Goal: Transaction & Acquisition: Purchase product/service

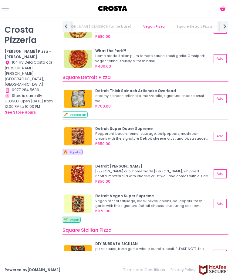
scroll to position [506, 0]
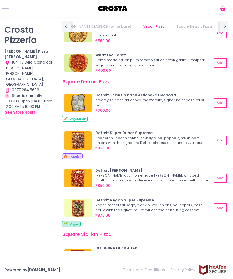
click at [222, 137] on button "Add" at bounding box center [219, 140] width 13 height 9
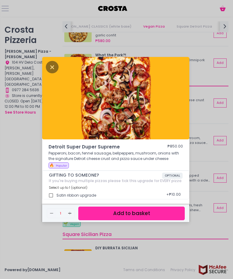
click at [146, 220] on button "Add to basket" at bounding box center [131, 214] width 106 height 14
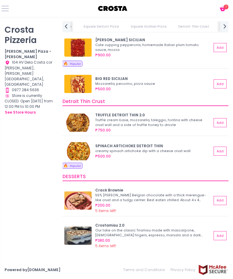
scroll to position [819, 0]
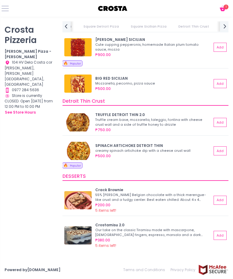
click at [220, 121] on button "Add" at bounding box center [219, 122] width 13 height 9
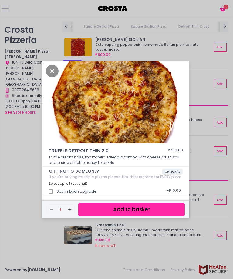
click at [147, 216] on button "Add to basket" at bounding box center [131, 210] width 106 height 14
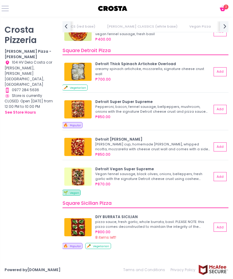
scroll to position [536, 0]
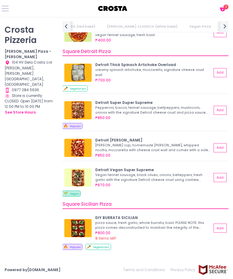
click at [224, 10] on icon at bounding box center [222, 10] width 6 height 4
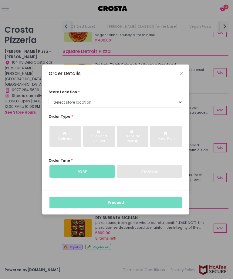
click at [146, 108] on select "Select store location Crosta Pizza - Salcedo Crosta Pizza - San Juan" at bounding box center [115, 102] width 134 height 11
select select "5fabb2e53664a8677beaeb89"
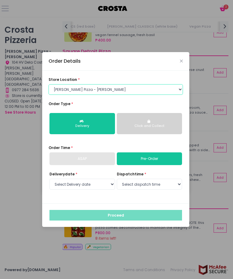
scroll to position [19, 0]
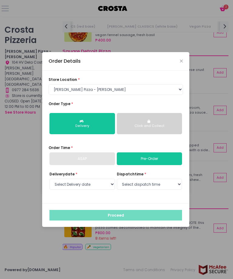
click at [96, 152] on div "ASAP" at bounding box center [81, 158] width 65 height 13
click at [97, 179] on select "Select Delivery date Friday, Sep 5th Saturday, Sep 6th Sunday, Sep 7th" at bounding box center [81, 184] width 65 height 11
select select "2025-09-05"
click at [154, 179] on select "Select dispatch time 12:00 PM - 12:30 PM 12:30 PM - 01:00 PM 01:00 PM - 01:30 P…" at bounding box center [149, 184] width 65 height 11
select select "12:00"
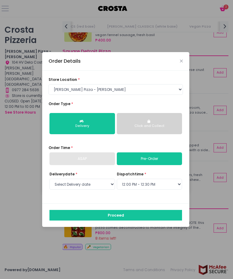
click at [144, 210] on button "Proceed" at bounding box center [115, 215] width 132 height 11
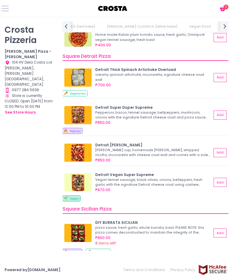
scroll to position [530, 0]
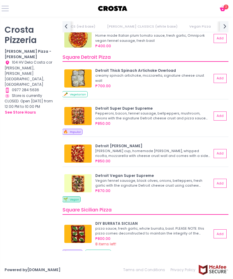
click at [223, 7] on icon "Cart Created with Sketch." at bounding box center [222, 8] width 7 height 7
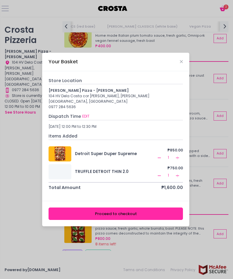
scroll to position [19, 0]
click at [131, 208] on button "Proceed to checkout" at bounding box center [115, 214] width 134 height 12
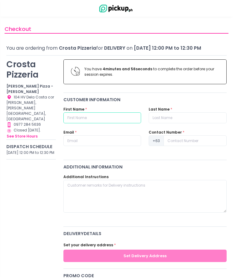
click at [113, 118] on input "text" at bounding box center [102, 117] width 78 height 11
click at [122, 121] on input "Samantha" at bounding box center [102, 117] width 78 height 11
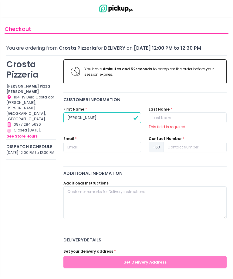
type input "Samantha"
click at [168, 116] on input "text" at bounding box center [187, 117] width 78 height 11
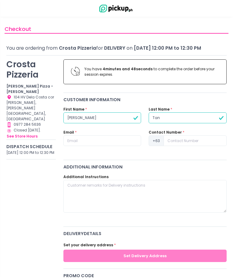
type input "Tan"
click at [99, 140] on input "text" at bounding box center [102, 140] width 78 height 11
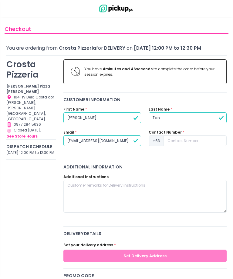
click at [131, 139] on input "samanthagtan@gmail.com" at bounding box center [102, 140] width 78 height 11
type input "samanthagtan@gmail.com"
click at [189, 141] on input at bounding box center [194, 140] width 63 height 11
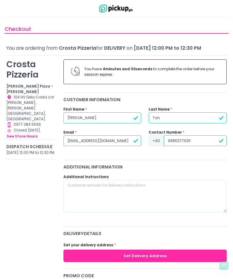
scroll to position [4, 0]
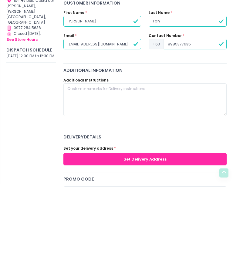
type input "9985377635"
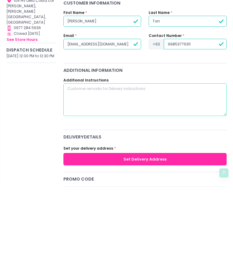
click at [160, 176] on textarea at bounding box center [144, 192] width 163 height 33
type textarea "Unit 25. Across 7 Shenandoah. NOT BLUE HOUSE"
click at [153, 245] on button "Set Delivery Address" at bounding box center [144, 251] width 163 height 12
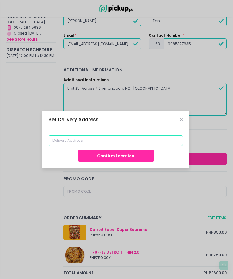
click at [150, 146] on input at bounding box center [115, 140] width 134 height 11
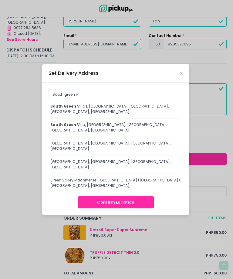
click at [138, 115] on div "South green v illas, Shenandoah, Parañaque, Metro Manila, Philippines" at bounding box center [115, 109] width 131 height 11
type input "South Green Villas, Shenandoah, Parañaque, Metro Manila, Philippines"
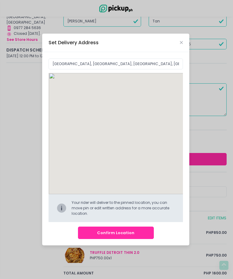
scroll to position [97, 0]
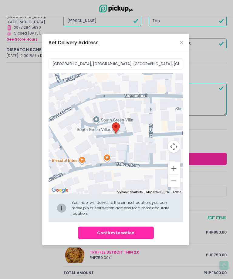
click at [121, 239] on button "Confirm Location" at bounding box center [116, 233] width 76 height 12
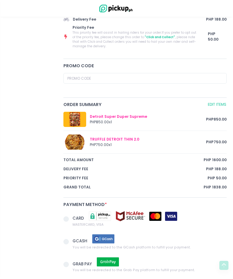
scroll to position [252, 0]
